Goal: Information Seeking & Learning: Learn about a topic

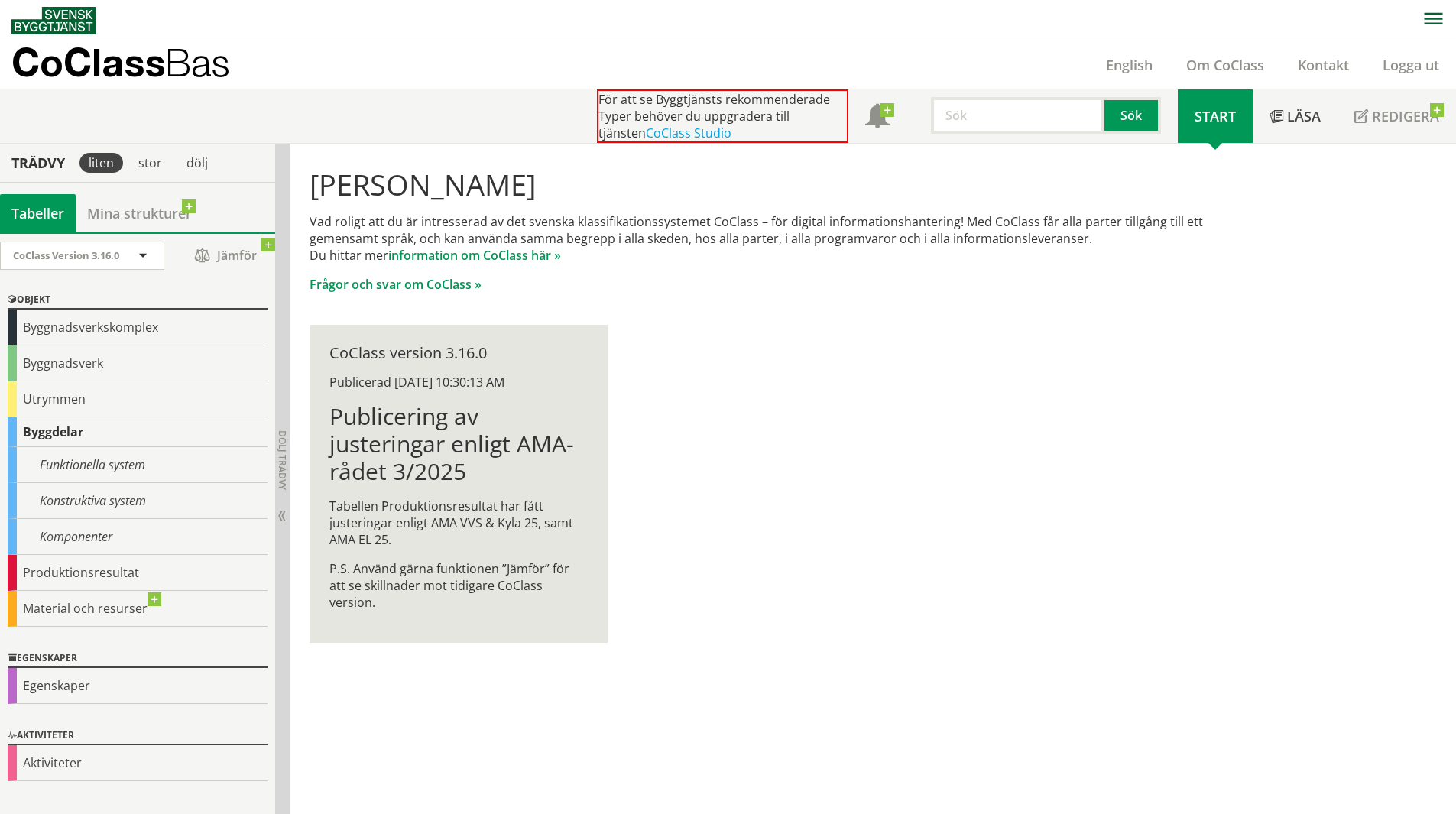
scroll to position [1, 0]
click at [105, 336] on div "Byggnadsverkskomplex" at bounding box center [137, 326] width 259 height 36
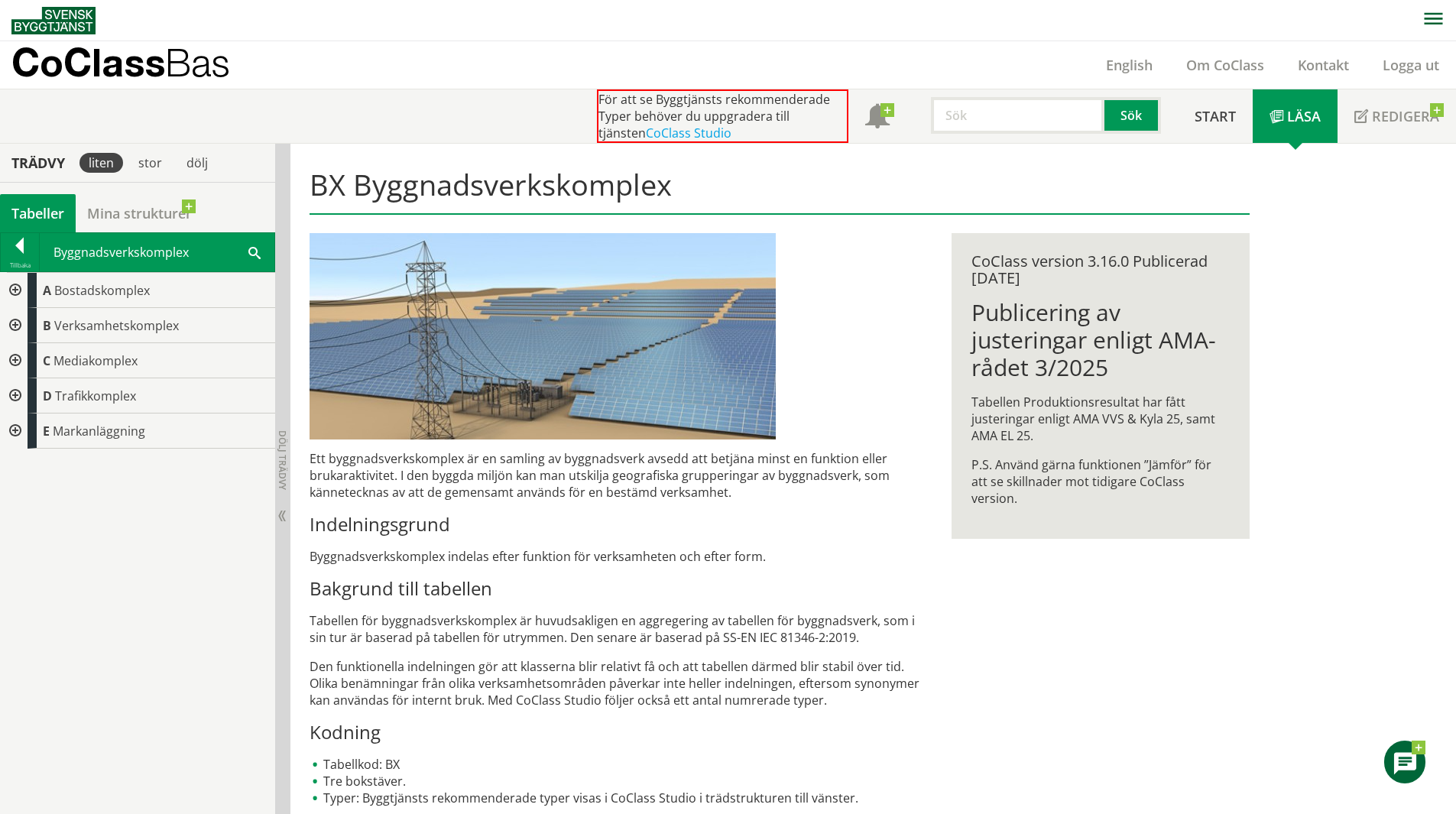
scroll to position [13, 0]
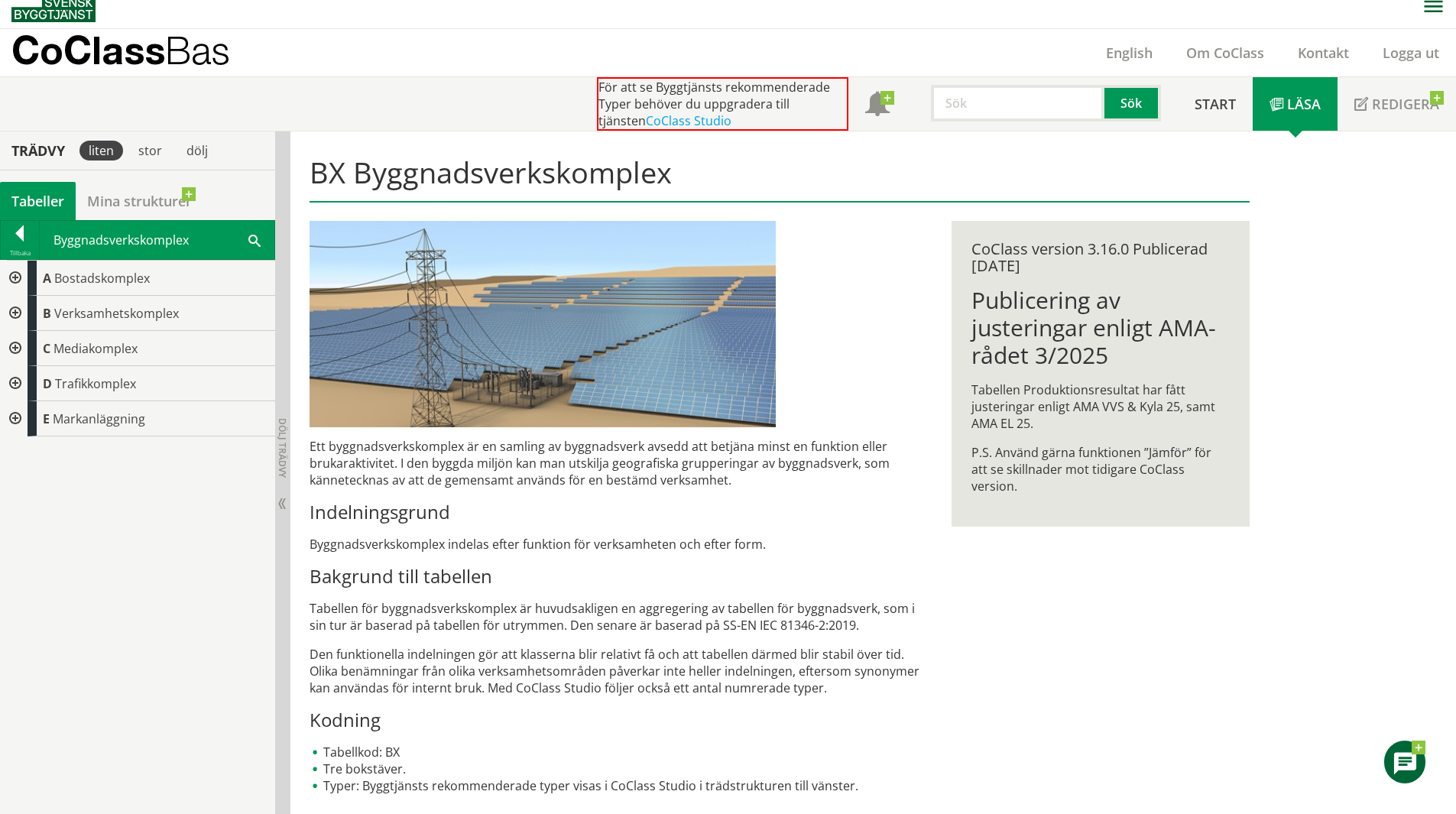
click at [585, 665] on p "Den funktionella indelningen gör att klasserna blir relativt få och att tabelle…" at bounding box center [619, 671] width 619 height 50
click at [22, 230] on div at bounding box center [19, 236] width 38 height 21
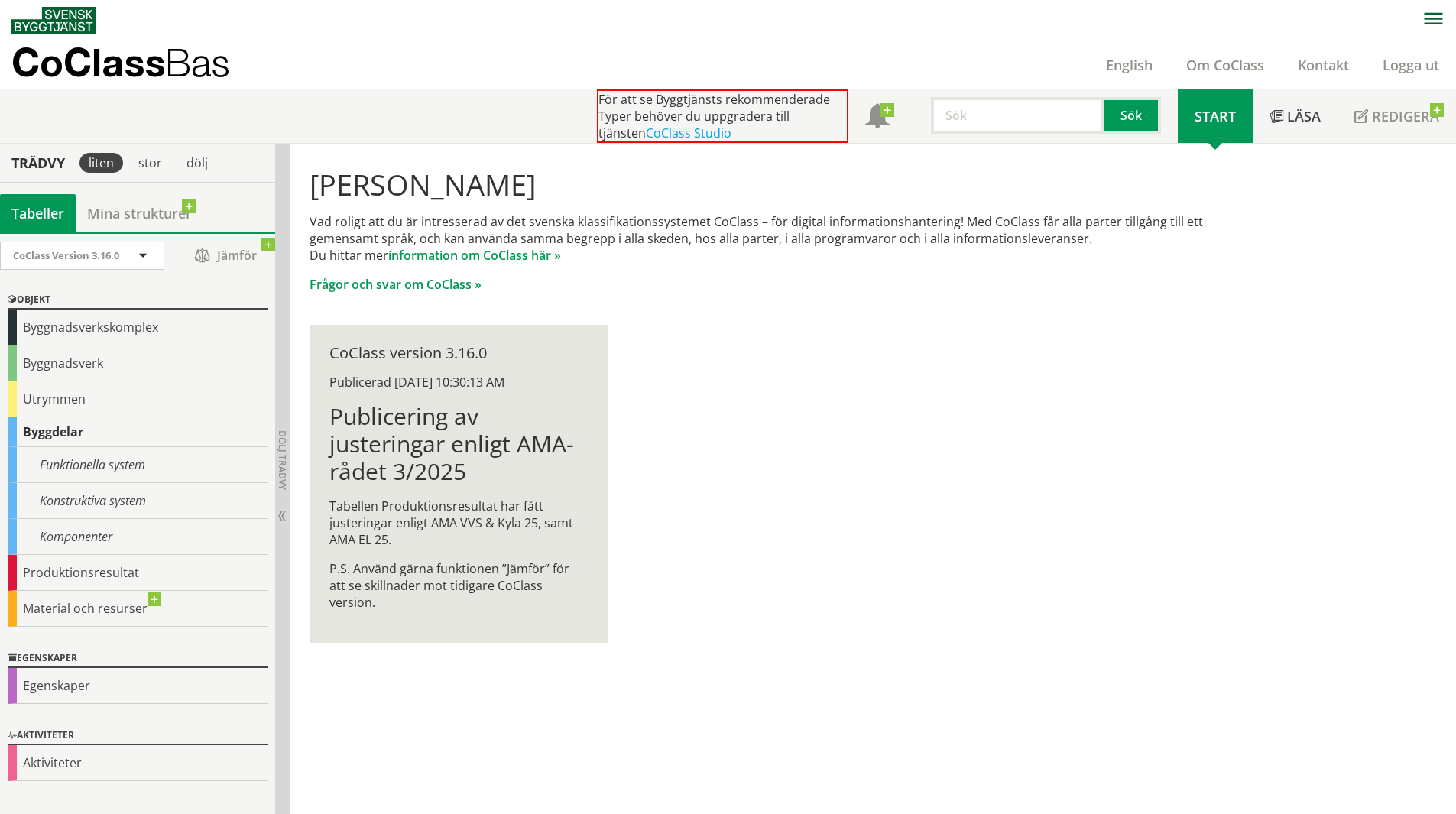
scroll to position [1, 0]
click at [68, 15] on img at bounding box center [53, 19] width 84 height 27
